Goal: Contribute content: Add original content to the website for others to see

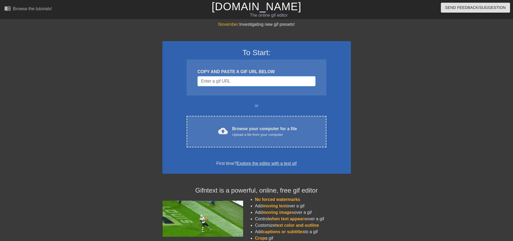
click at [250, 84] on input "Username" at bounding box center [257, 81] width 118 height 10
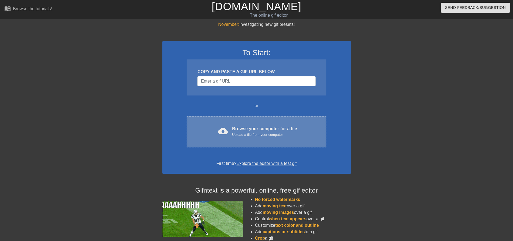
click at [264, 143] on div "cloud_upload Browse your computer for a file Upload a file from your computer C…" at bounding box center [257, 132] width 140 height 32
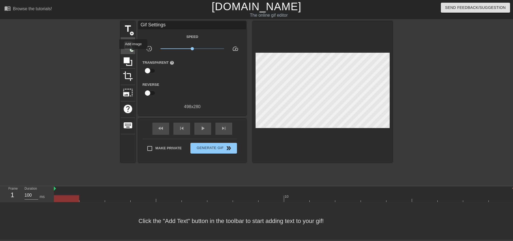
click at [129, 50] on div "image add_circle" at bounding box center [128, 46] width 15 height 16
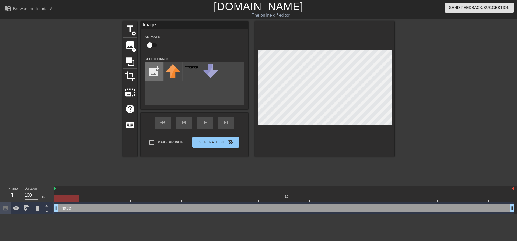
click at [152, 73] on input "file" at bounding box center [154, 72] width 18 height 18
type input "C:\fakepath\aicecube mascot no bg.png"
click at [174, 75] on img at bounding box center [172, 73] width 15 height 18
click at [150, 45] on input "checkbox" at bounding box center [149, 45] width 31 height 10
checkbox input "true"
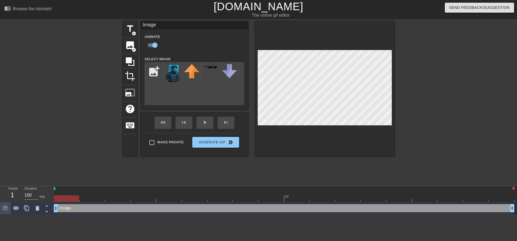
click at [87, 198] on div at bounding box center [284, 199] width 461 height 7
click at [68, 200] on div at bounding box center [284, 199] width 461 height 7
click at [93, 198] on div at bounding box center [284, 199] width 461 height 7
click at [122, 198] on div at bounding box center [284, 199] width 461 height 7
click at [66, 200] on div at bounding box center [284, 199] width 461 height 7
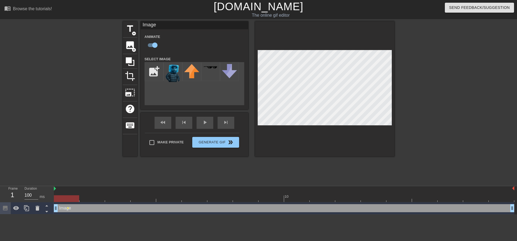
click at [95, 197] on div at bounding box center [284, 199] width 461 height 7
click at [70, 199] on div at bounding box center [284, 199] width 461 height 7
click at [91, 197] on div at bounding box center [284, 199] width 461 height 7
click at [65, 197] on div at bounding box center [284, 199] width 461 height 7
click at [93, 200] on div at bounding box center [284, 199] width 461 height 7
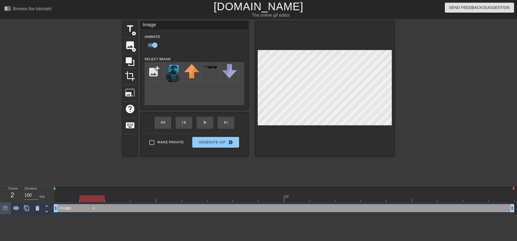
click at [68, 201] on div at bounding box center [284, 199] width 461 height 7
click at [90, 199] on div at bounding box center [284, 199] width 461 height 7
click at [120, 199] on div at bounding box center [284, 199] width 461 height 7
click at [146, 199] on div at bounding box center [284, 199] width 461 height 7
click at [169, 197] on div at bounding box center [284, 199] width 461 height 7
